Goal: Task Accomplishment & Management: Manage account settings

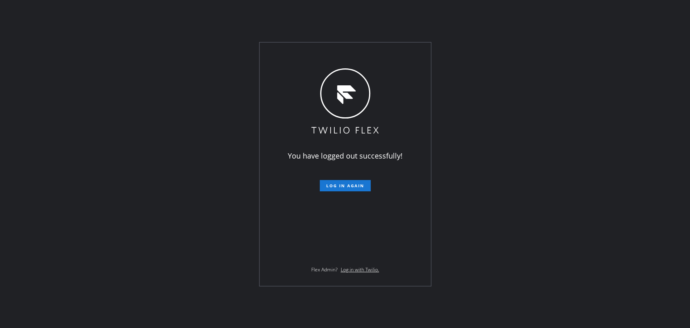
click at [342, 185] on span "Log in again" at bounding box center [345, 186] width 38 height 6
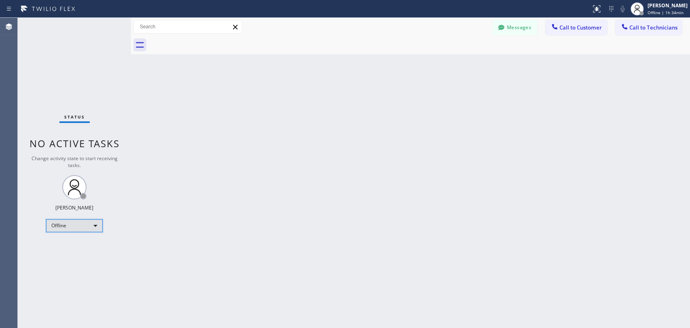
click at [73, 227] on div "Offline" at bounding box center [74, 225] width 57 height 13
click at [72, 246] on li "Available" at bounding box center [73, 246] width 55 height 10
click at [65, 226] on div "Available" at bounding box center [74, 221] width 57 height 13
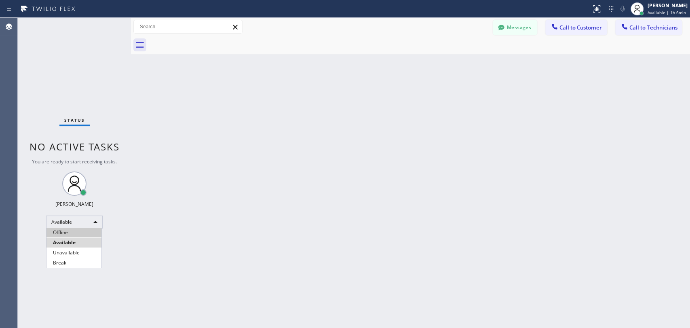
click at [68, 231] on li "Offline" at bounding box center [73, 232] width 55 height 10
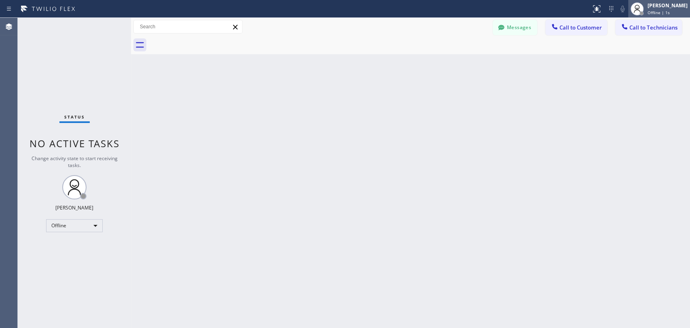
click at [465, 2] on div "[PERSON_NAME]" at bounding box center [667, 5] width 40 height 7
click at [465, 11] on div "Offline | 3s" at bounding box center [667, 13] width 40 height 6
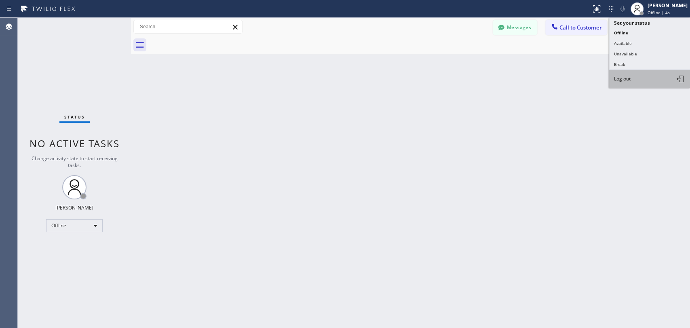
click at [465, 75] on button "Log out" at bounding box center [649, 79] width 81 height 18
